Goal: Check status: Check status

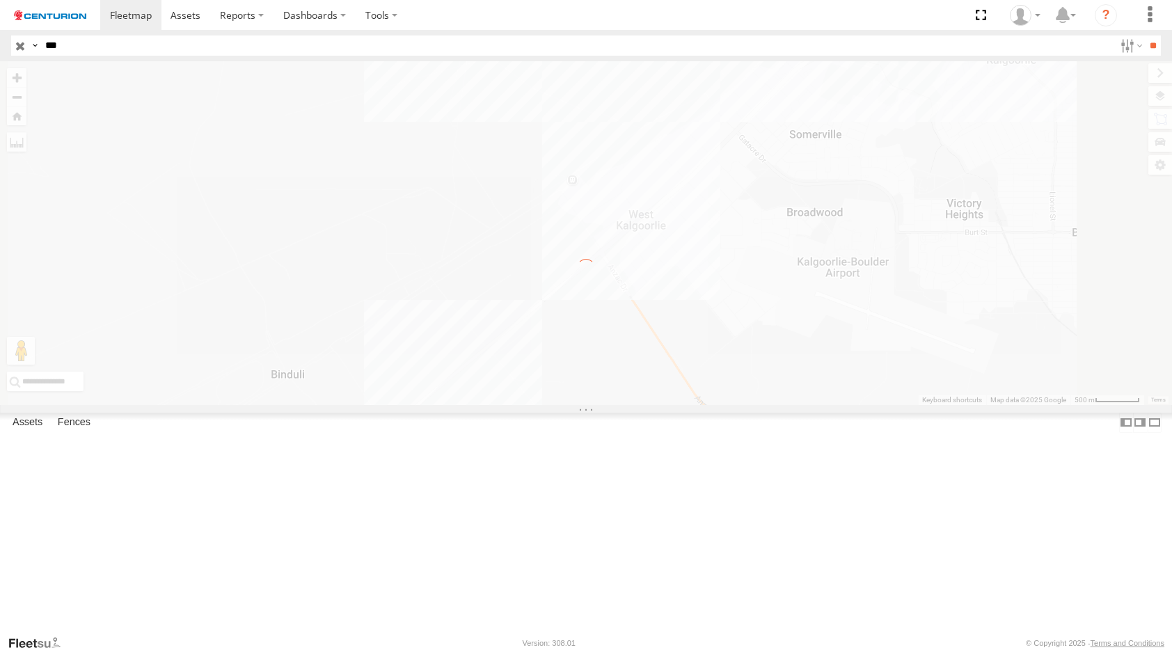
select select "**********"
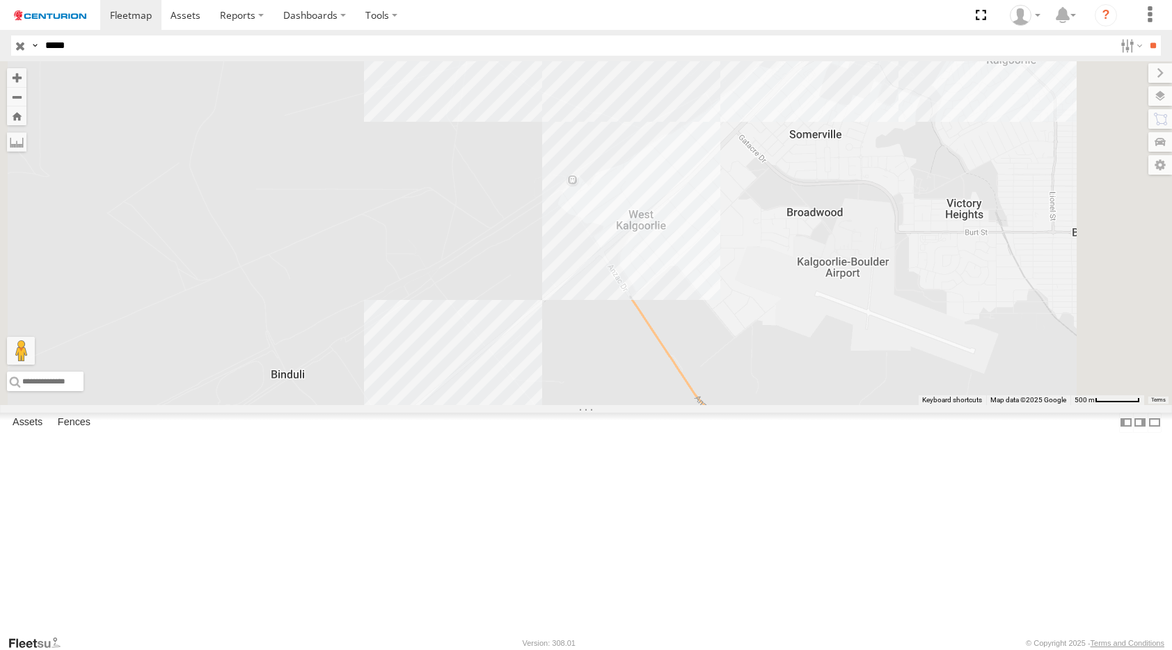
click at [1145, 35] on input "**" at bounding box center [1153, 45] width 16 height 20
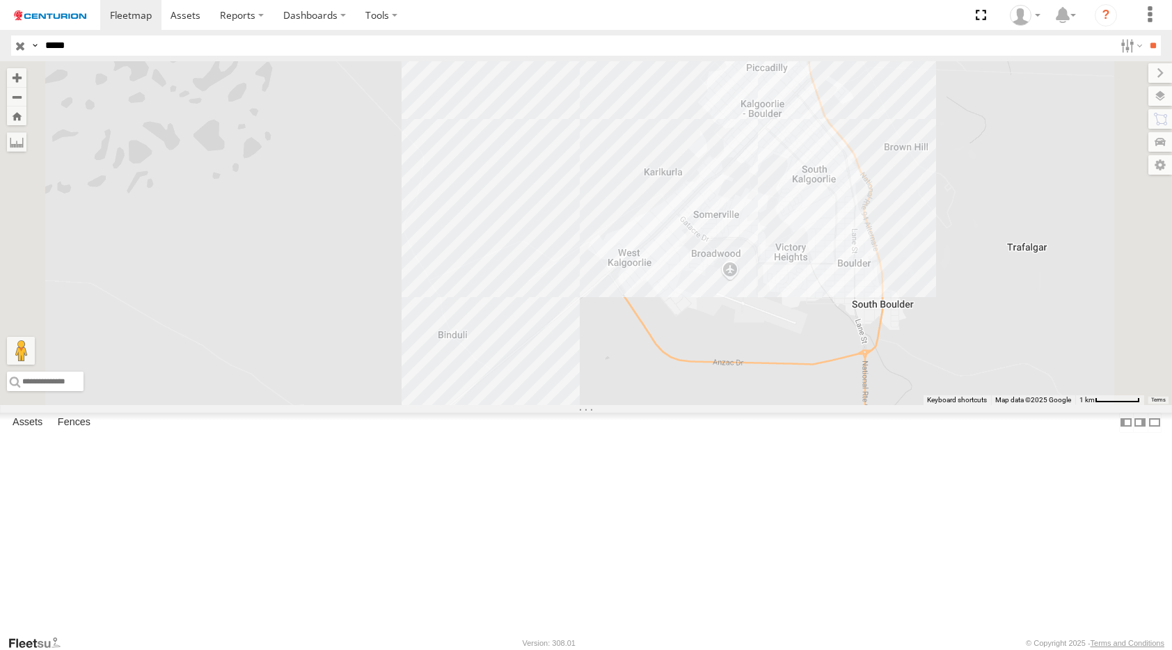
click at [0, 0] on span at bounding box center [0, 0] width 0 height 0
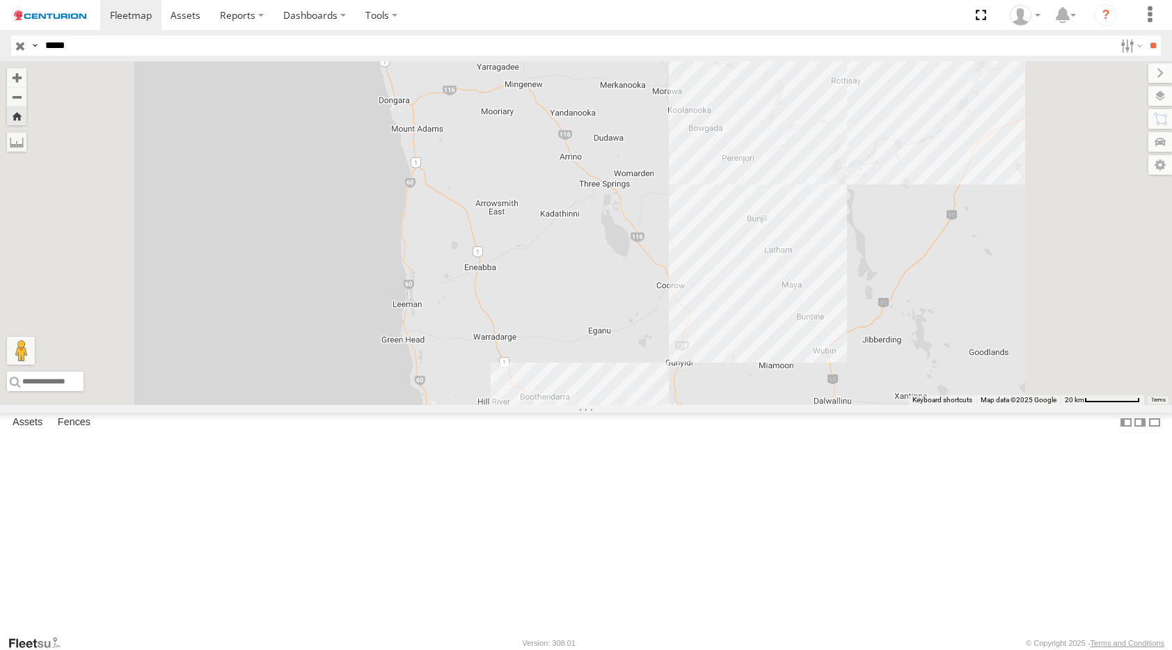
drag, startPoint x: 546, startPoint y: 232, endPoint x: 512, endPoint y: 387, distance: 158.7
click at [512, 387] on div "PM706" at bounding box center [586, 233] width 1172 height 344
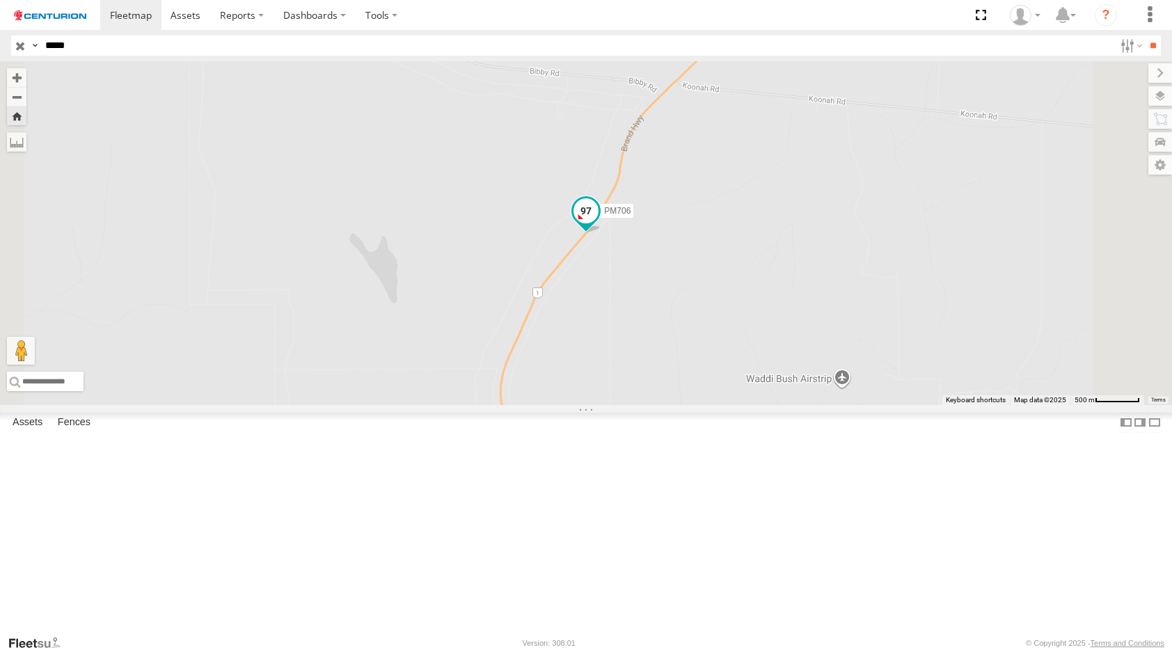
click at [599, 223] on span at bounding box center [585, 210] width 25 height 25
click at [203, 42] on input "*****" at bounding box center [577, 45] width 1075 height 20
paste input "text"
type input "*****"
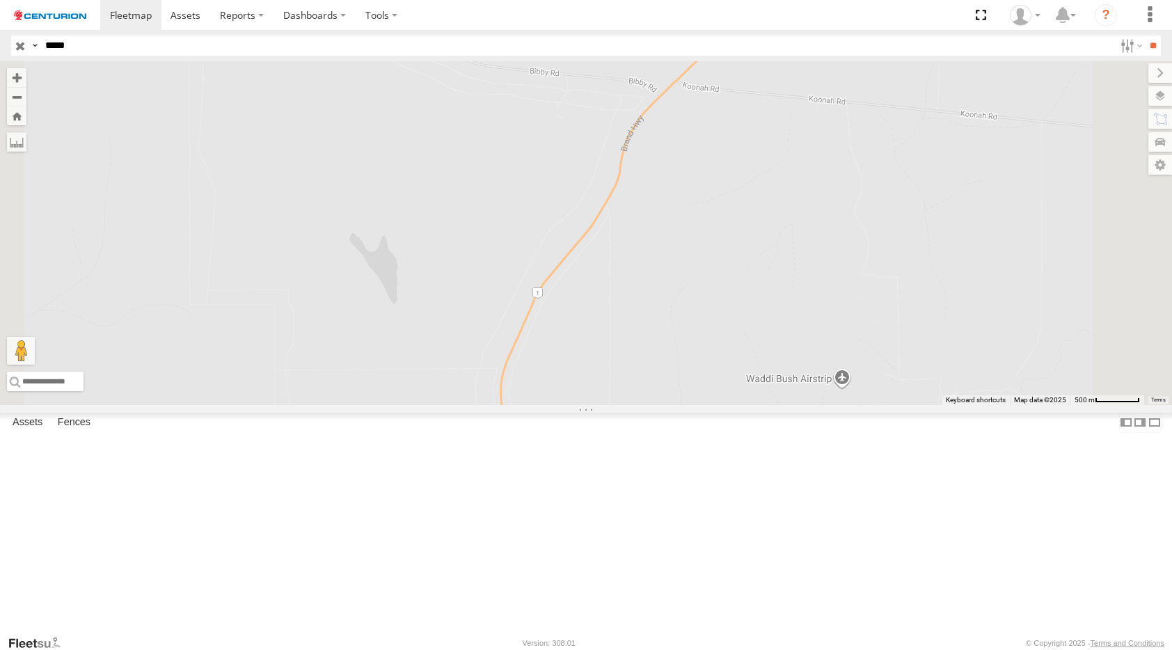
click at [1145, 35] on input "**" at bounding box center [1153, 45] width 16 height 20
click at [0, 0] on span at bounding box center [0, 0] width 0 height 0
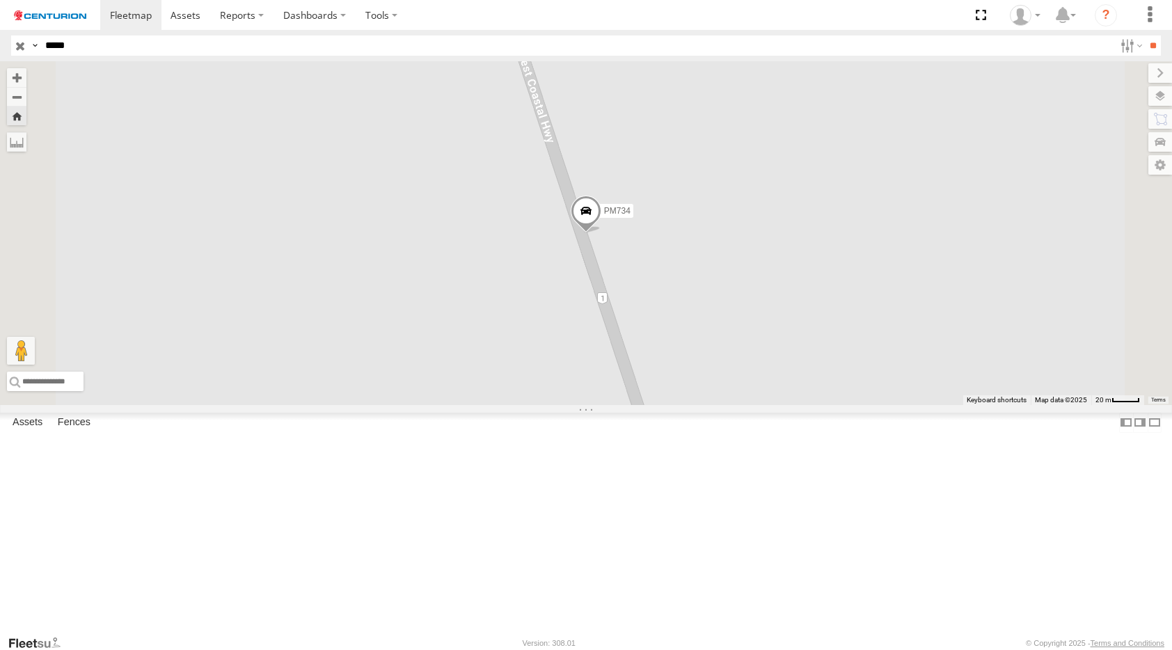
click at [601, 234] on span at bounding box center [586, 215] width 31 height 38
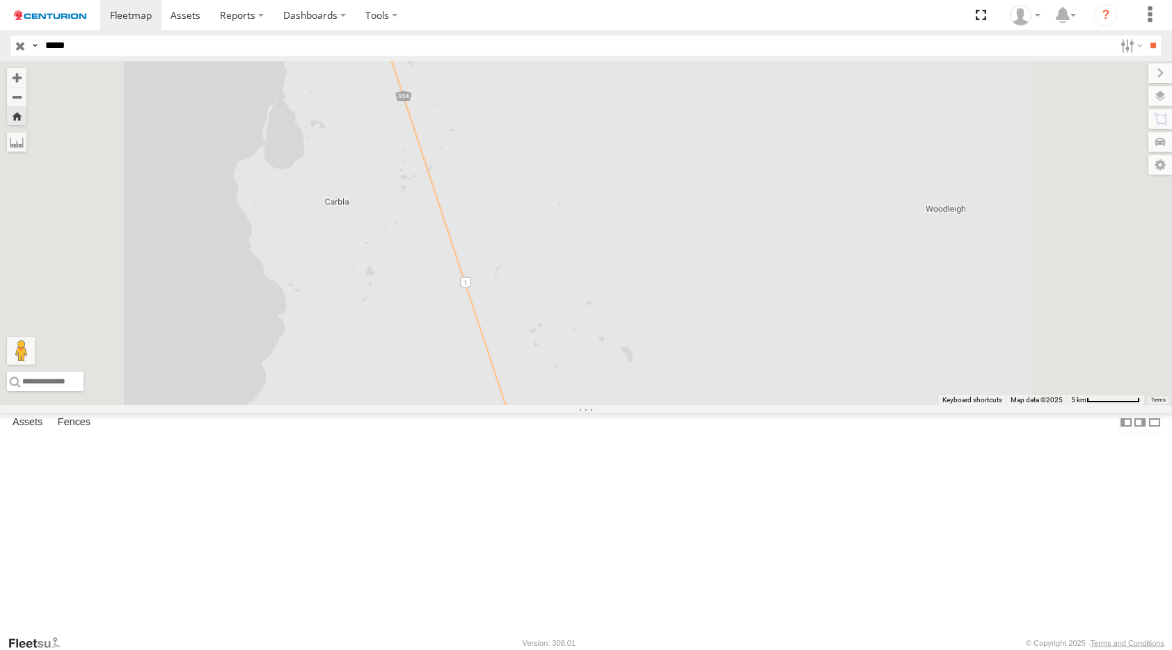
drag, startPoint x: 549, startPoint y: 551, endPoint x: 537, endPoint y: 248, distance: 303.7
click at [518, 216] on div "PM734 PM734 [GEOGRAPHIC_DATA] -26.07023 , 114.33743 South 89 2617658-[PERSON_NA…" at bounding box center [586, 233] width 1172 height 344
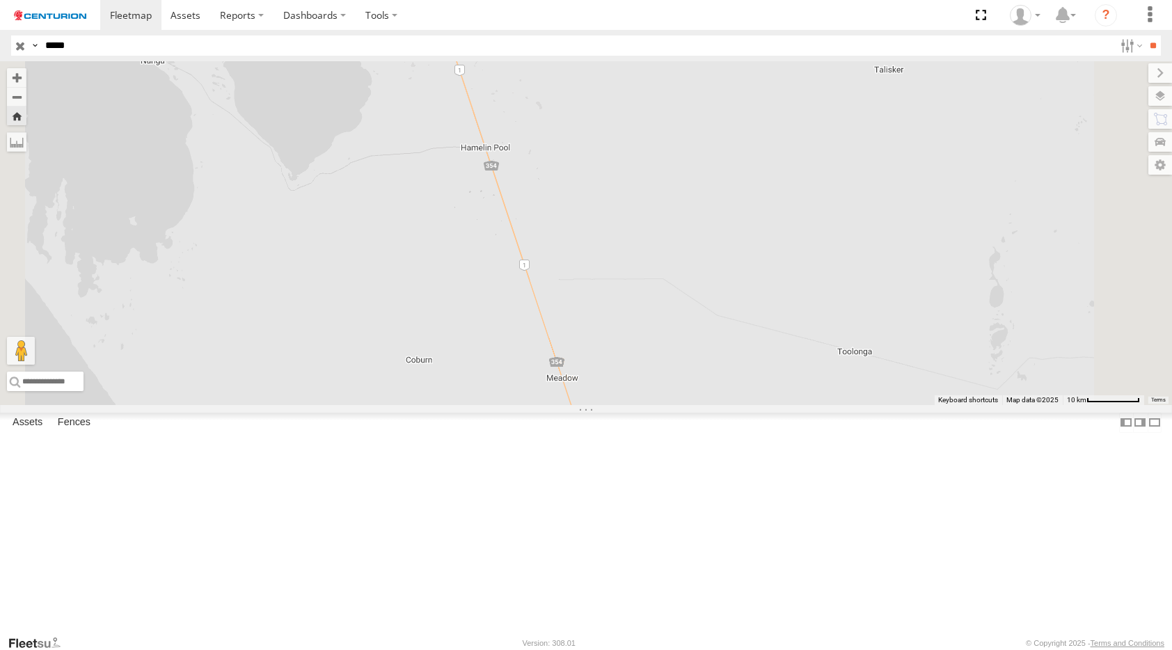
drag, startPoint x: 587, startPoint y: 530, endPoint x: 598, endPoint y: 274, distance: 256.3
click at [598, 274] on div "PM734 PM734 [GEOGRAPHIC_DATA] -26.07023 , 114.33743 South 89 2617658-[PERSON_NA…" at bounding box center [586, 233] width 1172 height 344
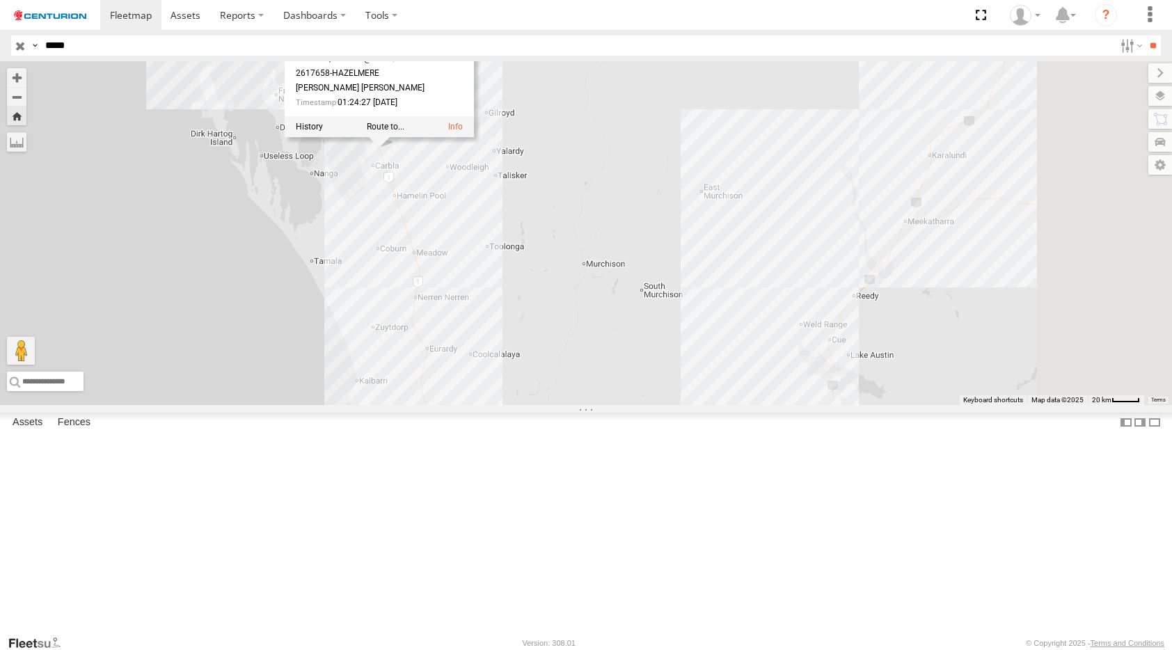
drag, startPoint x: 606, startPoint y: 459, endPoint x: 561, endPoint y: 439, distance: 49.3
click at [561, 405] on div "PM734 PM734 [GEOGRAPHIC_DATA] -26.07023 , 114.33743 South 89 2617658-[PERSON_NA…" at bounding box center [586, 233] width 1172 height 344
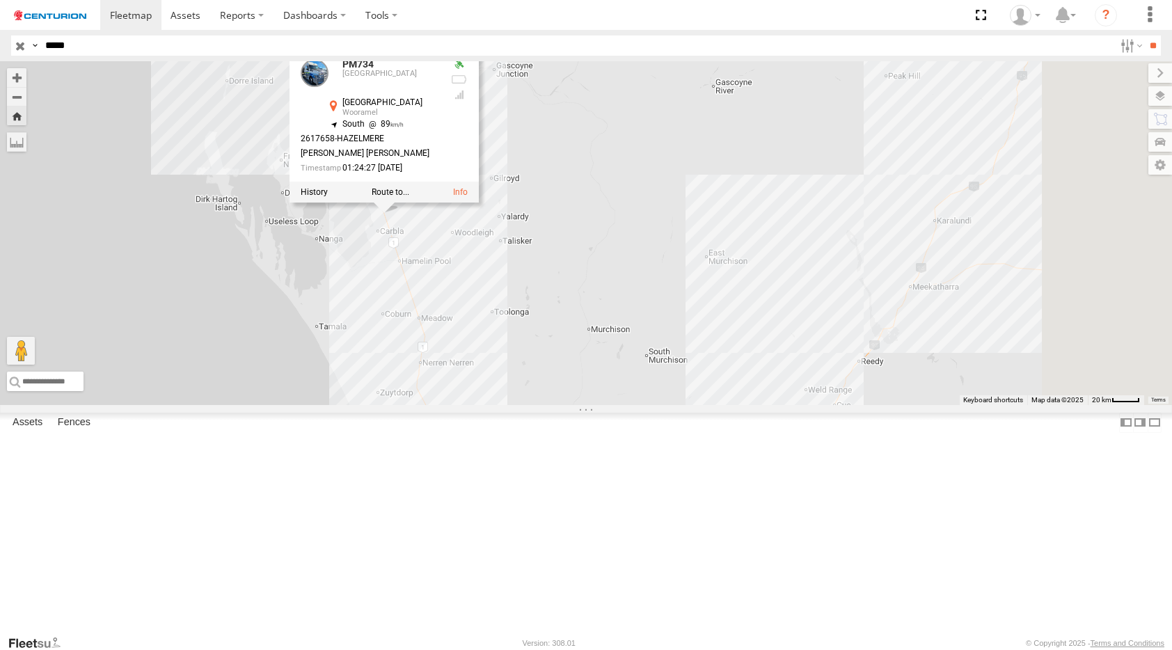
drag, startPoint x: 548, startPoint y: 331, endPoint x: 556, endPoint y: 393, distance: 61.7
click at [548, 405] on div "PM734 PM734 [GEOGRAPHIC_DATA] -26.07023 , 114.33743 South 89 2617658-[PERSON_NA…" at bounding box center [586, 233] width 1172 height 344
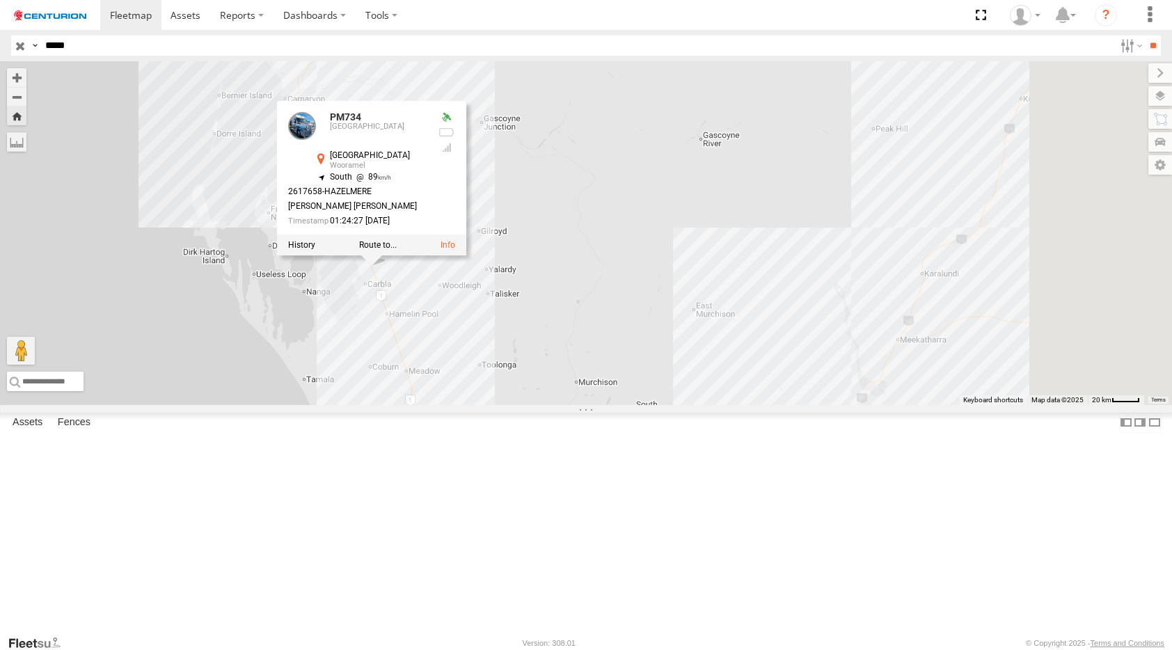
click at [715, 381] on div "PM734 PM734 [GEOGRAPHIC_DATA] -26.07023 , 114.33743 South 89 2617658-[PERSON_NA…" at bounding box center [586, 233] width 1172 height 344
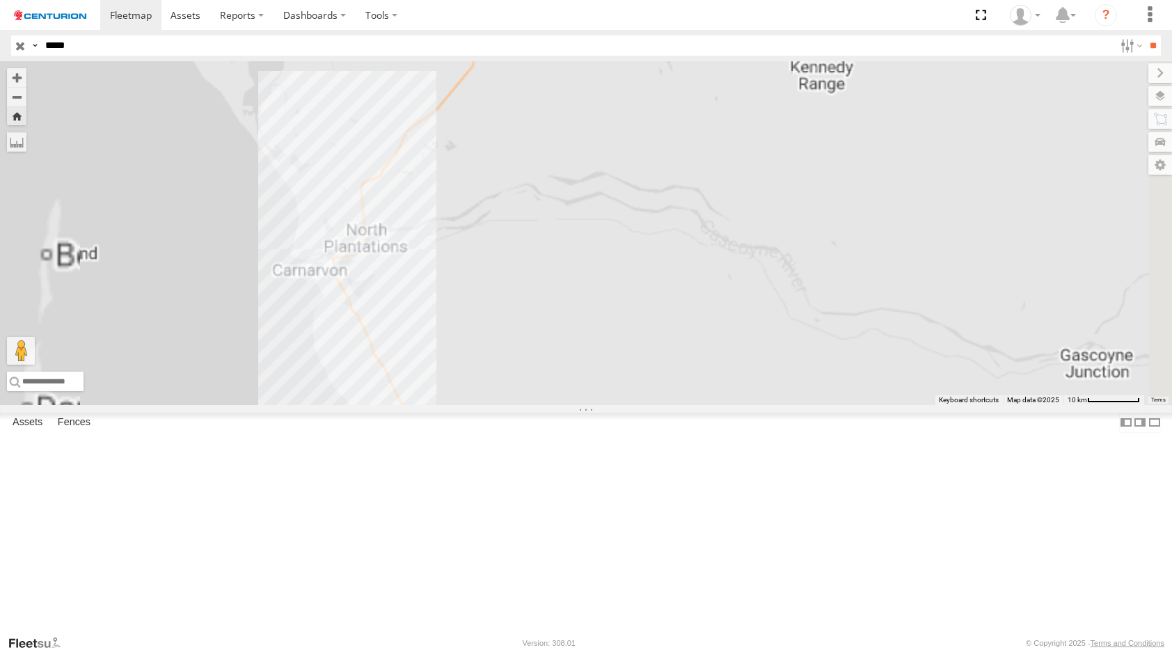
drag, startPoint x: 559, startPoint y: 402, endPoint x: 459, endPoint y: 119, distance: 300.2
click at [459, 119] on div "PM734 PM734 [GEOGRAPHIC_DATA] -26.07023 , 114.33743 South 89 2617658-[PERSON_NA…" at bounding box center [586, 233] width 1172 height 344
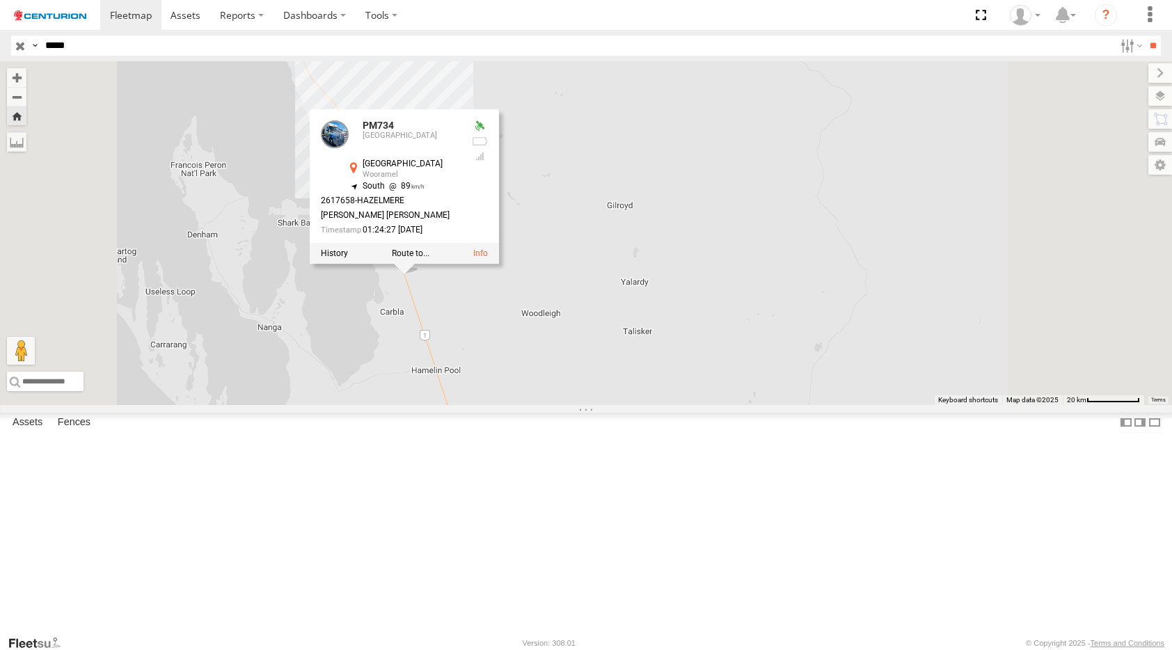
drag, startPoint x: 567, startPoint y: 317, endPoint x: 548, endPoint y: 242, distance: 76.8
click at [549, 244] on div "PM734 PM734 [GEOGRAPHIC_DATA] -26.07023 , 114.33743 South 89 2617658-[PERSON_NA…" at bounding box center [586, 233] width 1172 height 344
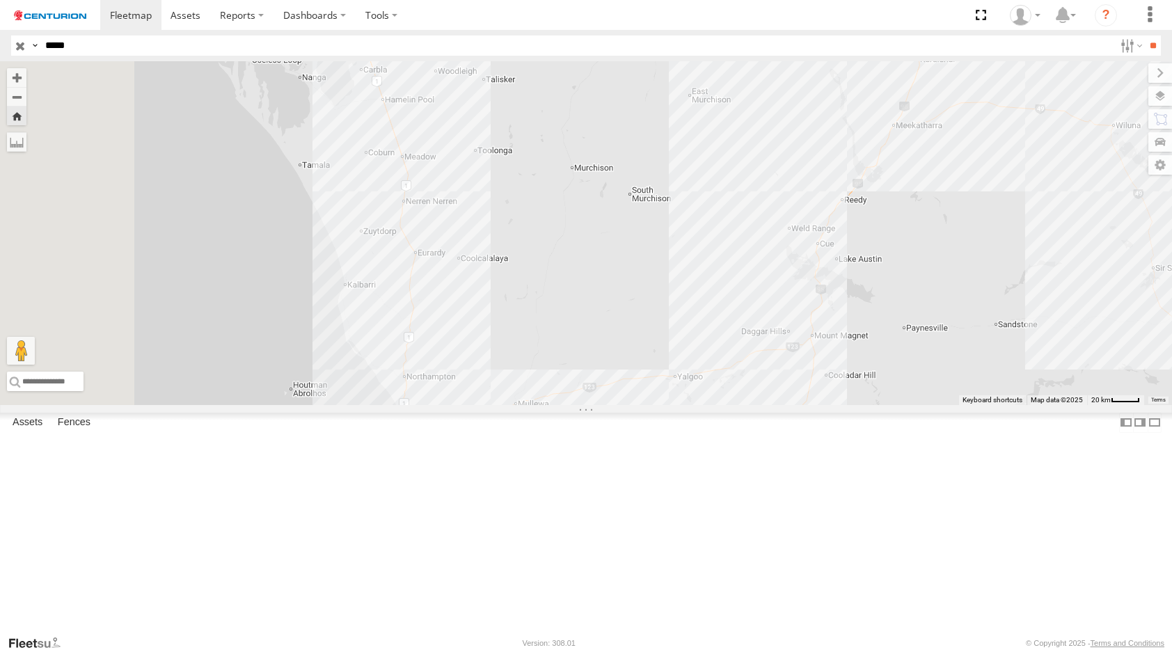
drag, startPoint x: 614, startPoint y: 250, endPoint x: 650, endPoint y: 335, distance: 92.3
click at [650, 335] on div "PM734 PM734 [GEOGRAPHIC_DATA] -26.07023 , 114.33743 South 89 2617658-[PERSON_NA…" at bounding box center [586, 233] width 1172 height 344
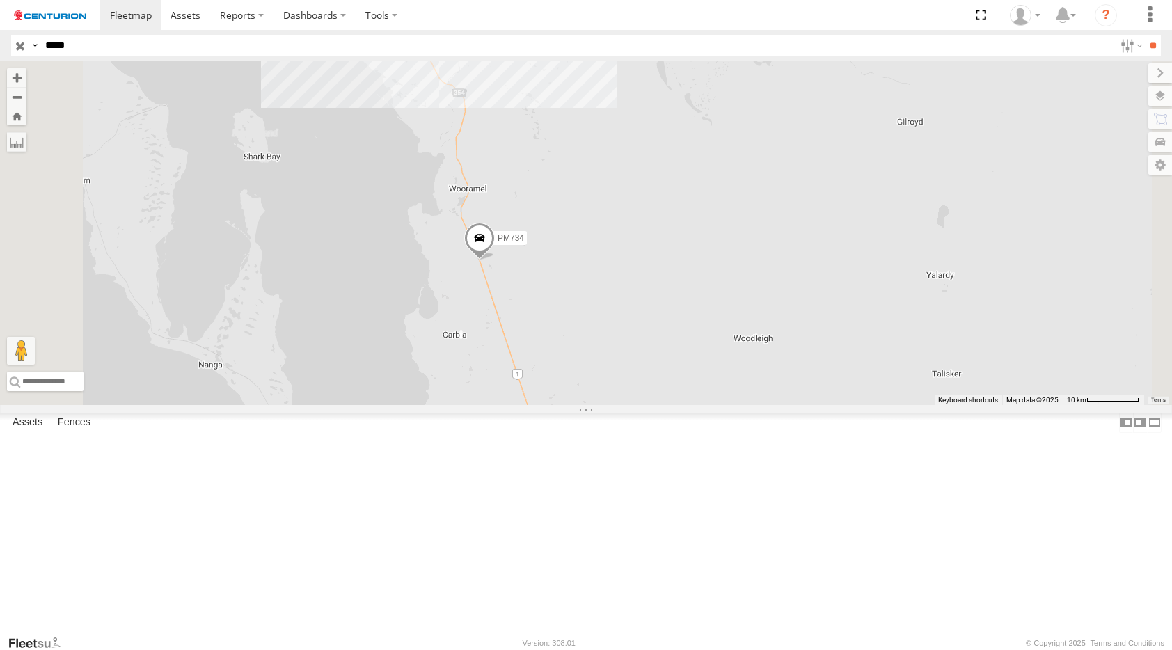
drag, startPoint x: 663, startPoint y: 476, endPoint x: 566, endPoint y: 245, distance: 250.8
click at [566, 245] on div "PM734" at bounding box center [586, 233] width 1172 height 344
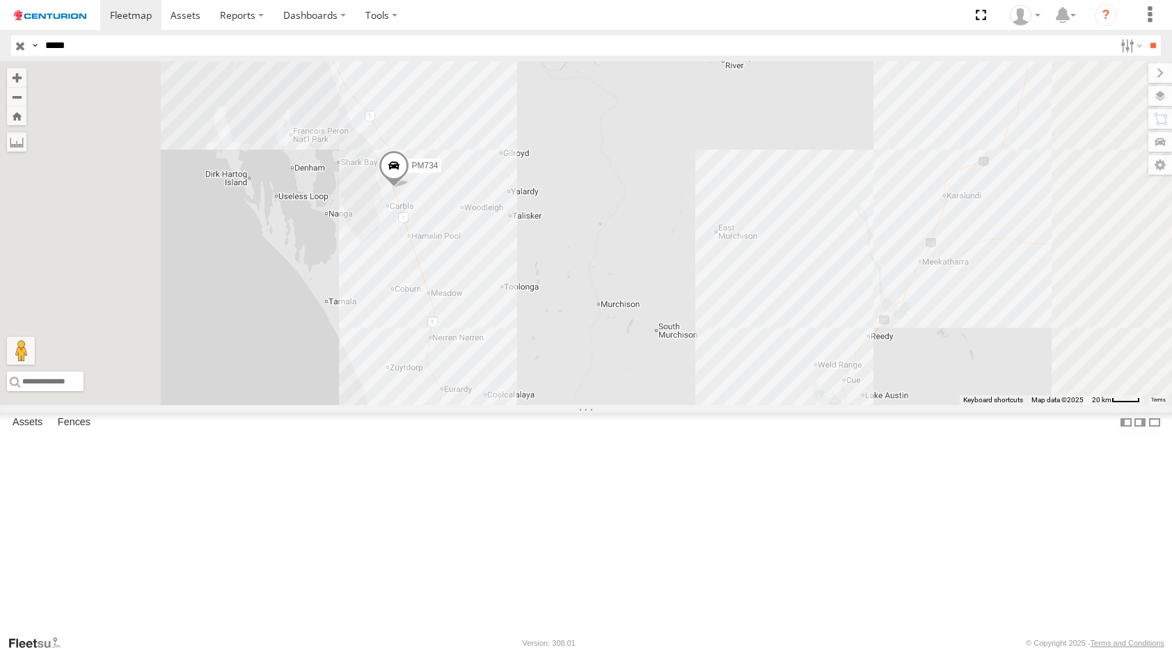
click at [409, 188] on span at bounding box center [394, 169] width 31 height 38
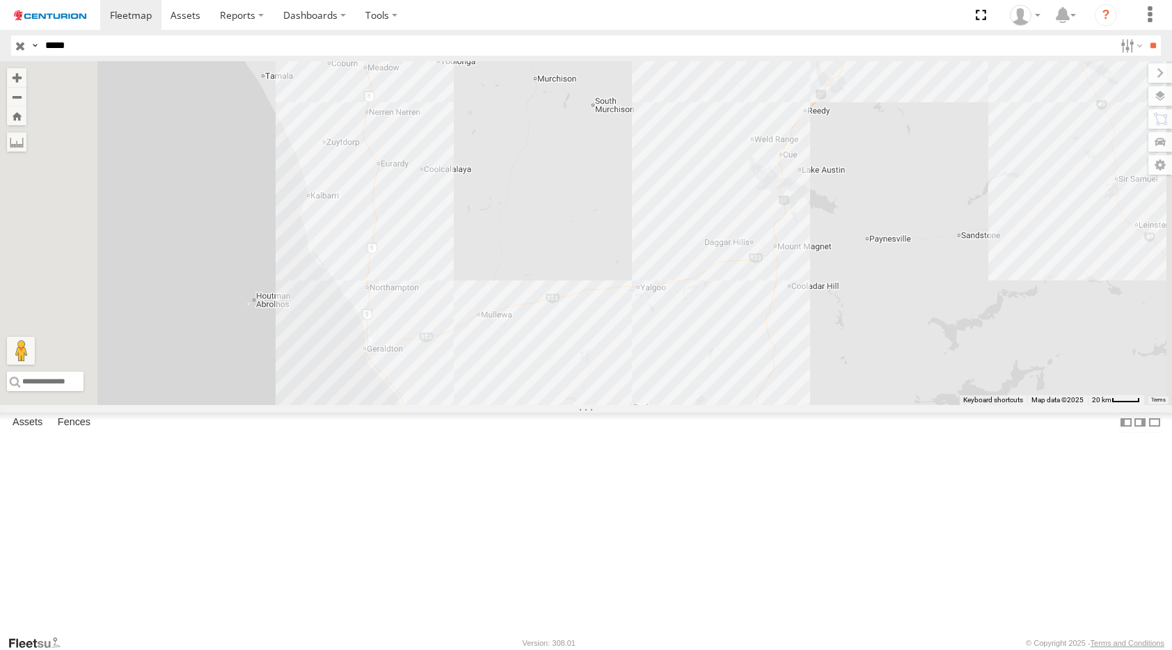
drag, startPoint x: 730, startPoint y: 435, endPoint x: 667, endPoint y: 208, distance: 235.5
click at [667, 208] on div "PM734 PM734 [GEOGRAPHIC_DATA] -26.07023 , 114.33743 South 89 2617658-[PERSON_NA…" at bounding box center [586, 233] width 1172 height 344
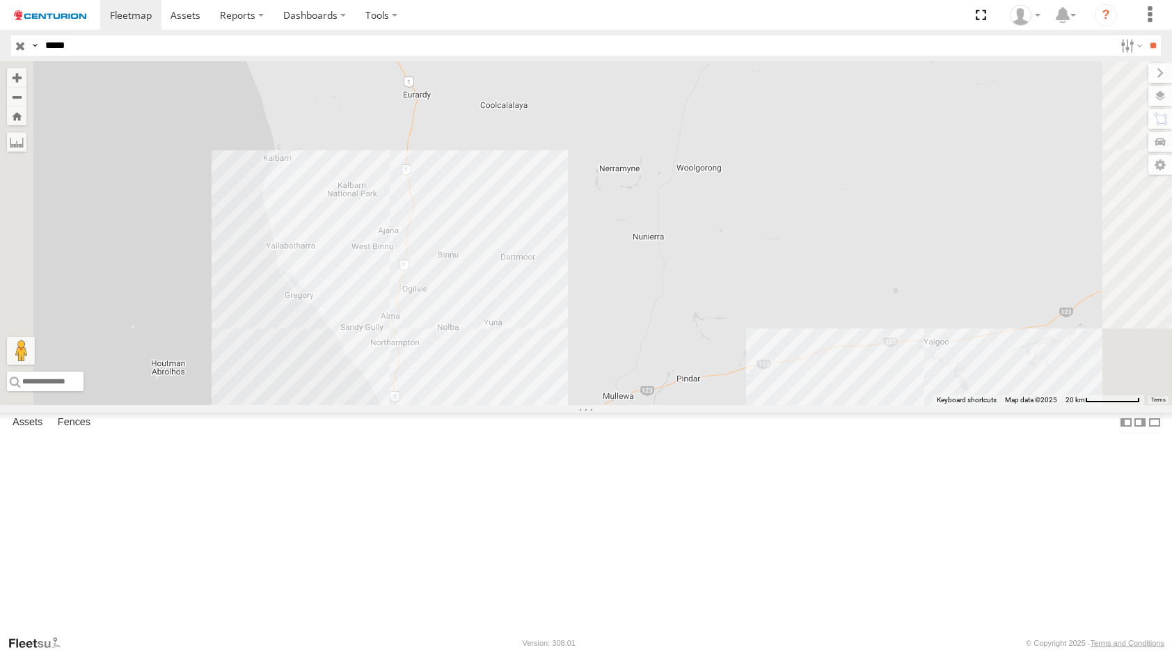
drag, startPoint x: 629, startPoint y: 152, endPoint x: 643, endPoint y: 278, distance: 126.0
click at [642, 276] on div "PM734 PM734 [GEOGRAPHIC_DATA] -26.07023 , 114.33743 South 89 2617658-[PERSON_NA…" at bounding box center [586, 233] width 1172 height 344
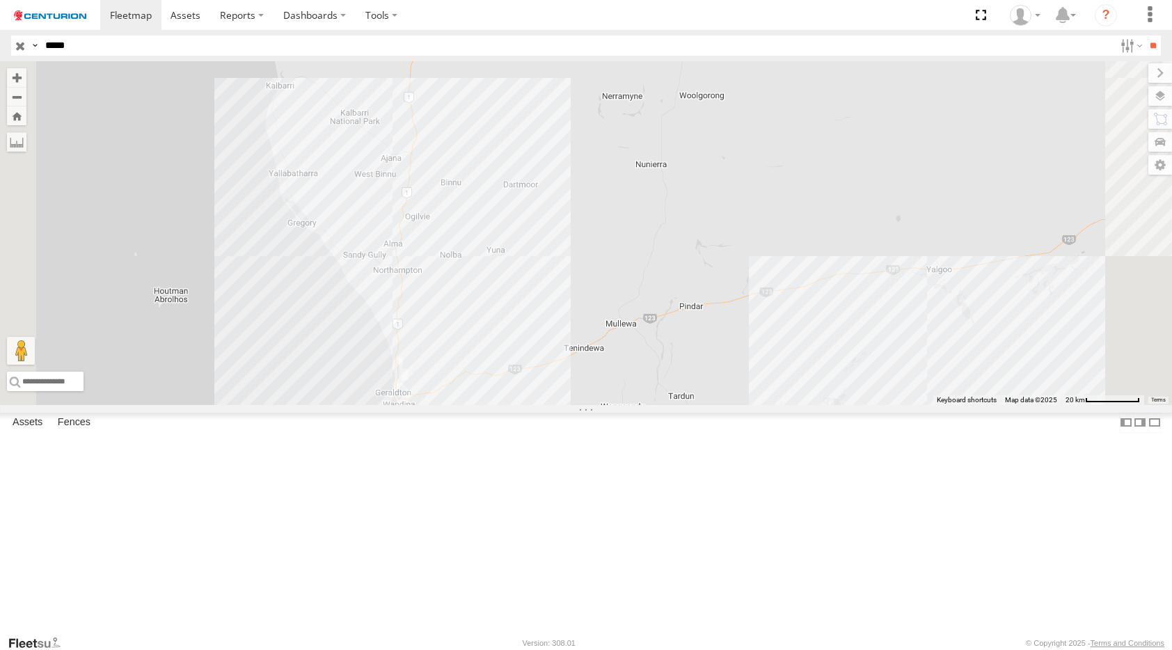
drag, startPoint x: 504, startPoint y: 386, endPoint x: 502, endPoint y: 304, distance: 81.4
click at [502, 304] on div "PM734 PM734 [GEOGRAPHIC_DATA] -26.07023 , 114.33743 South 89 2617658-[PERSON_NA…" at bounding box center [586, 233] width 1172 height 344
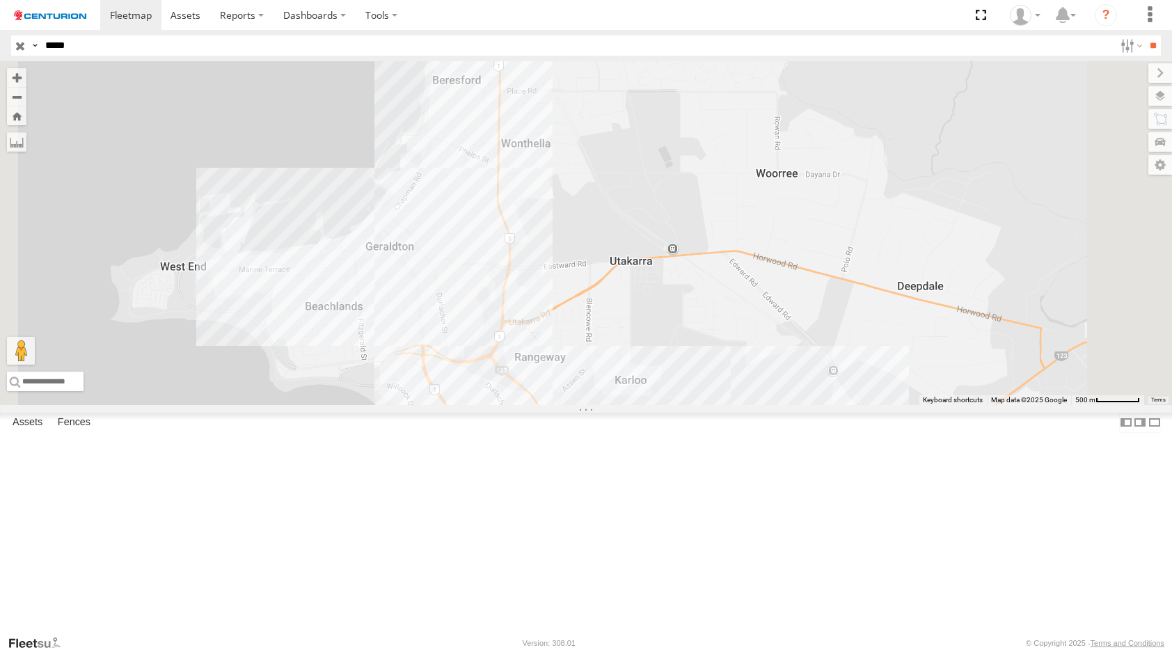
click at [0, 0] on div "[GEOGRAPHIC_DATA]" at bounding box center [0, 0] width 0 height 0
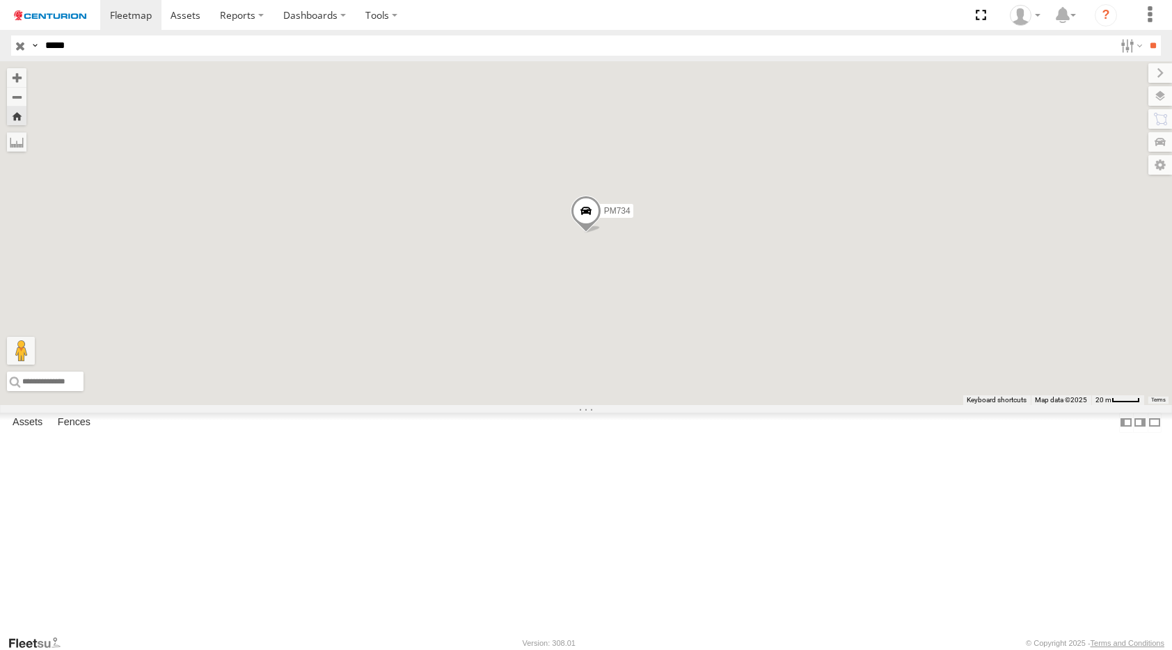
click at [0, 0] on span at bounding box center [0, 0] width 0 height 0
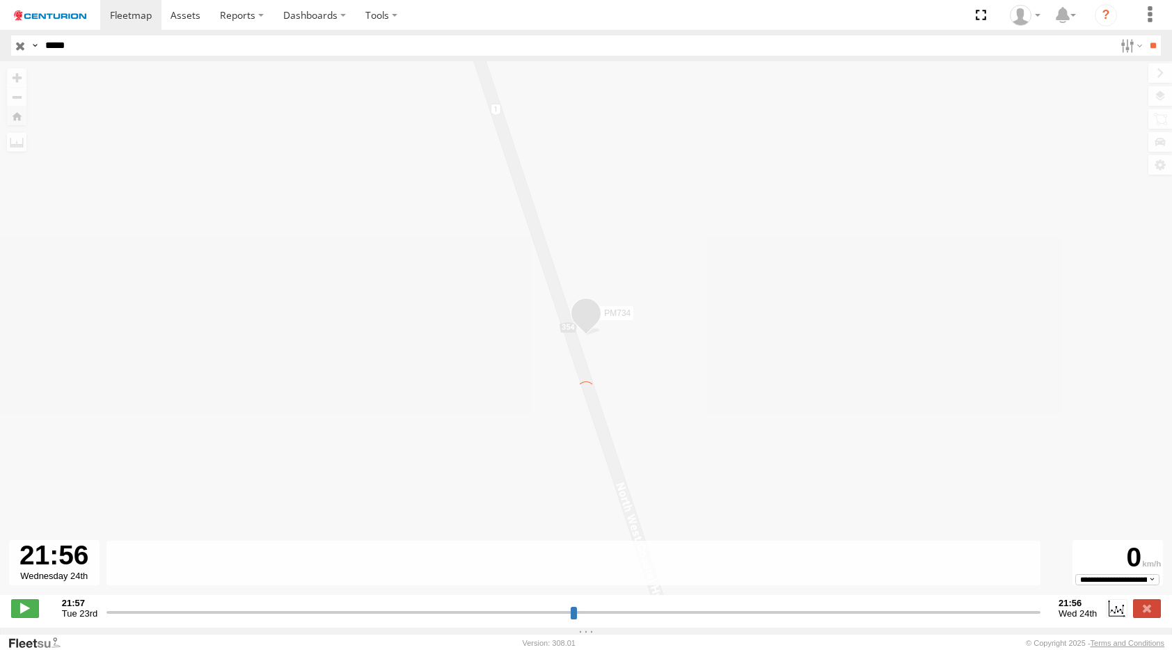
type input "**********"
